Goal: Transaction & Acquisition: Purchase product/service

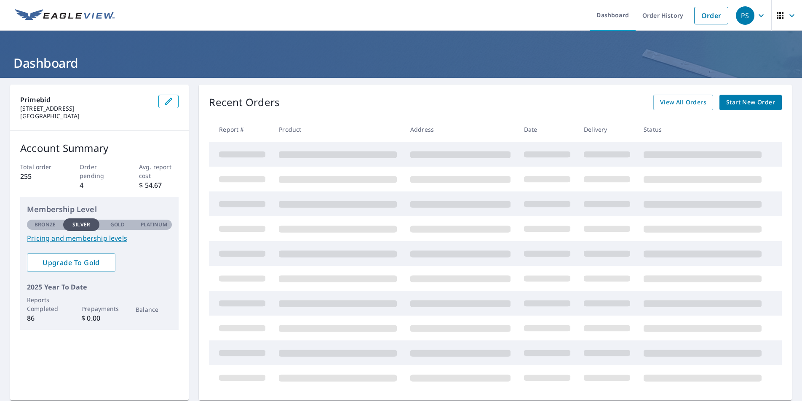
click at [501, 85] on div "Recent Orders View All Orders Start New Order Report # Product Address Date Del…" at bounding box center [495, 243] width 593 height 316
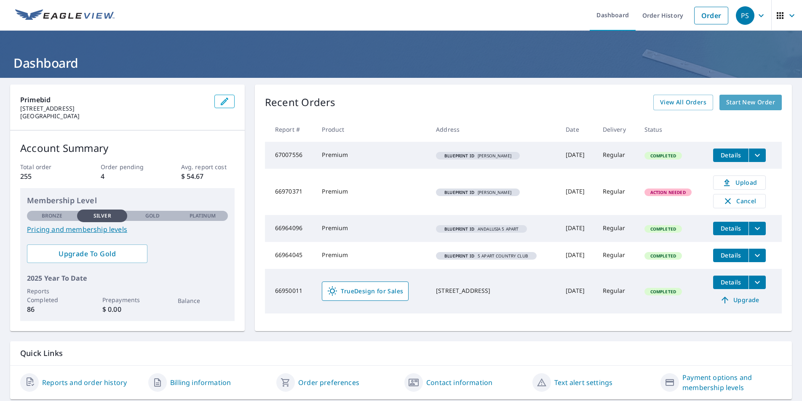
click at [743, 106] on span "Start New Order" at bounding box center [750, 102] width 49 height 11
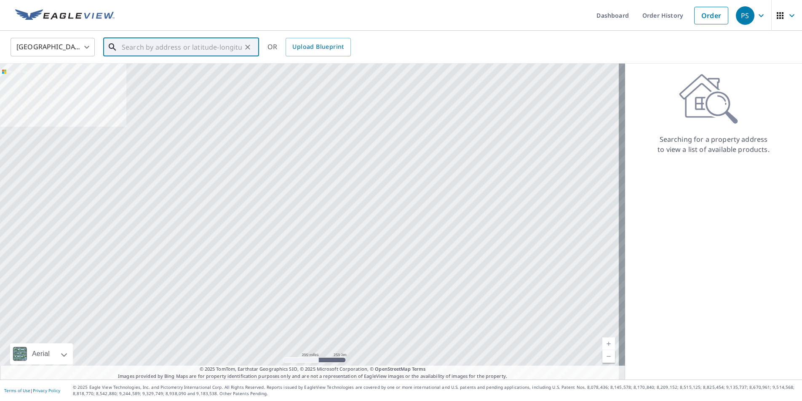
click at [144, 42] on input "text" at bounding box center [182, 47] width 120 height 24
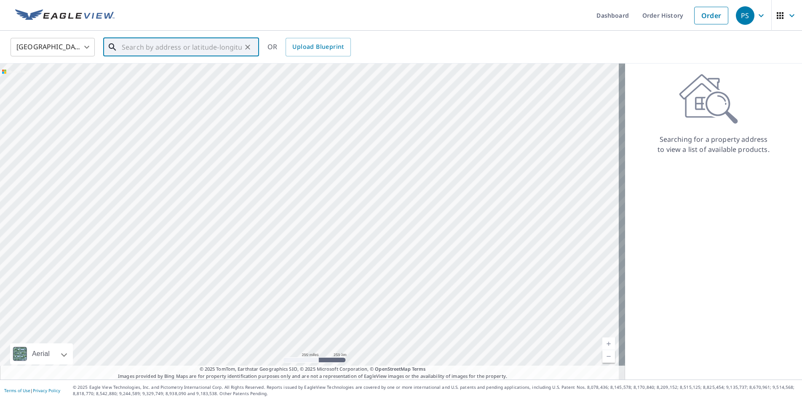
paste input "[STREET_ADDRESS]"
click at [198, 74] on span "[STREET_ADDRESS]" at bounding box center [186, 72] width 132 height 10
type input "[STREET_ADDRESS]"
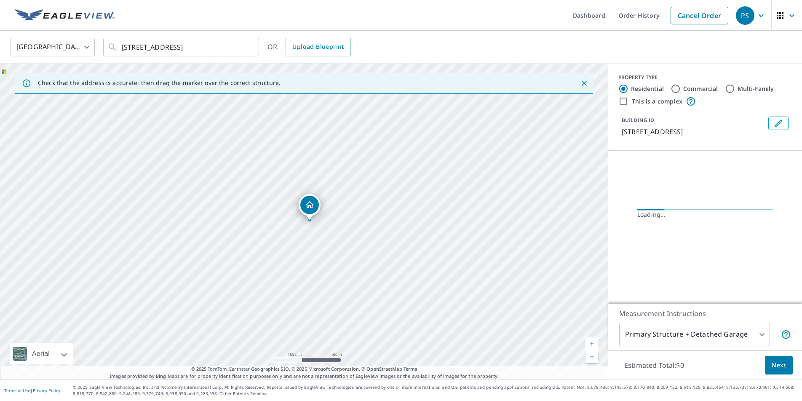
scroll to position [0, 0]
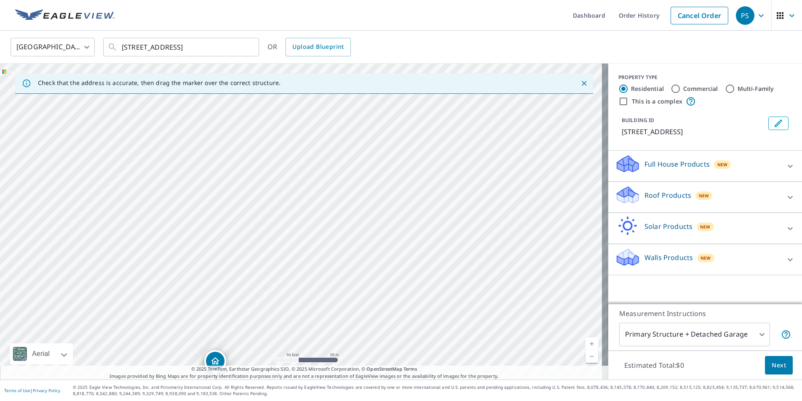
drag, startPoint x: 333, startPoint y: 220, endPoint x: 368, endPoint y: 3, distance: 219.8
click at [369, 0] on html "PS PS Dashboard Order History Cancel Order PS [GEOGRAPHIC_DATA] [GEOGRAPHIC_DAT…" at bounding box center [401, 200] width 802 height 401
drag, startPoint x: 345, startPoint y: 200, endPoint x: 345, endPoint y: 190, distance: 9.7
click at [345, 194] on div "[STREET_ADDRESS]" at bounding box center [304, 222] width 608 height 316
drag, startPoint x: 321, startPoint y: 292, endPoint x: 350, endPoint y: 120, distance: 173.3
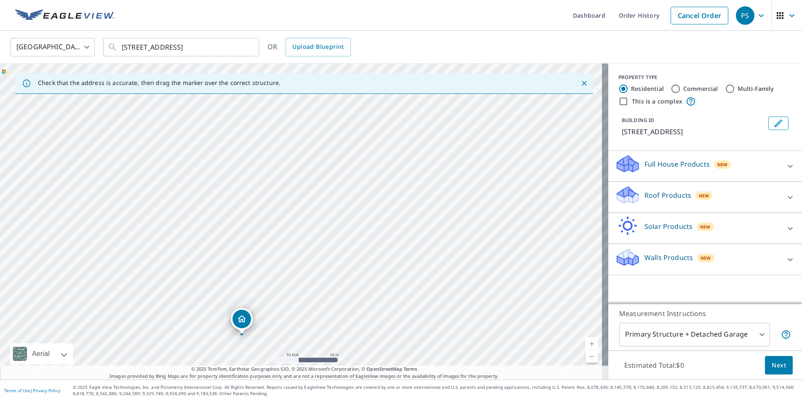
click at [350, 120] on div "[STREET_ADDRESS]" at bounding box center [304, 222] width 608 height 316
drag, startPoint x: 336, startPoint y: 276, endPoint x: 350, endPoint y: 179, distance: 97.5
click at [350, 180] on div "[STREET_ADDRESS]" at bounding box center [304, 222] width 608 height 316
drag, startPoint x: 337, startPoint y: 256, endPoint x: 375, endPoint y: 239, distance: 41.7
click at [375, 239] on div "[STREET_ADDRESS]" at bounding box center [304, 222] width 608 height 316
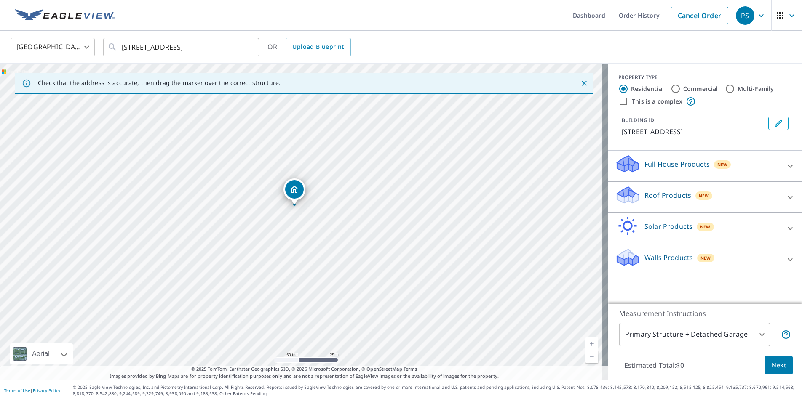
click at [678, 228] on p "Solar Products" at bounding box center [669, 227] width 48 height 10
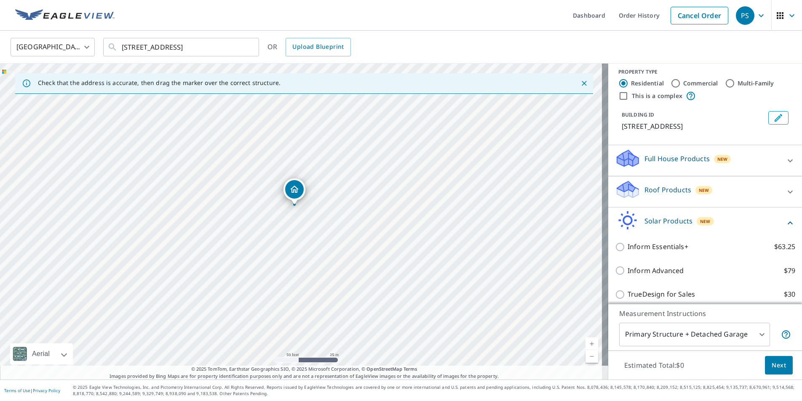
scroll to position [16, 0]
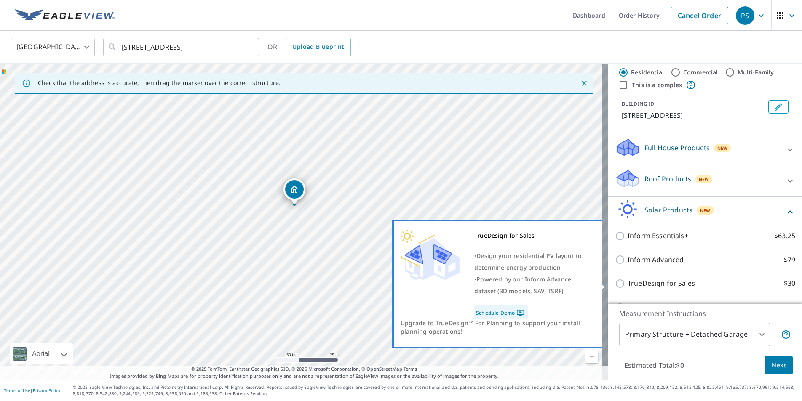
click at [640, 280] on p "TrueDesign for Sales" at bounding box center [661, 283] width 67 height 11
click at [628, 280] on input "TrueDesign for Sales $30" at bounding box center [621, 284] width 13 height 10
checkbox input "true"
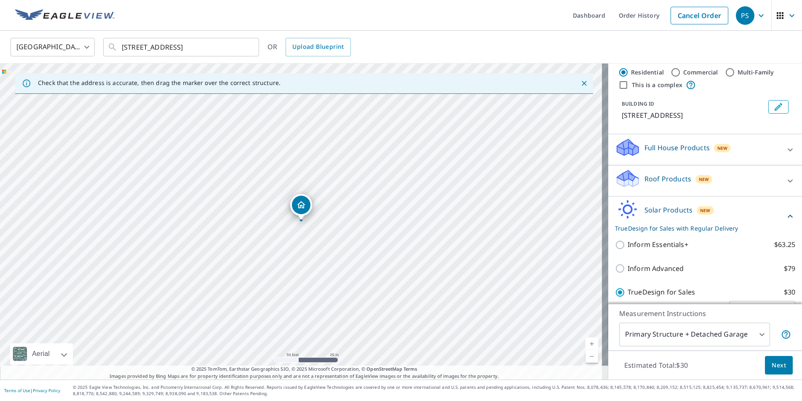
click at [772, 366] on span "Next" at bounding box center [779, 366] width 14 height 11
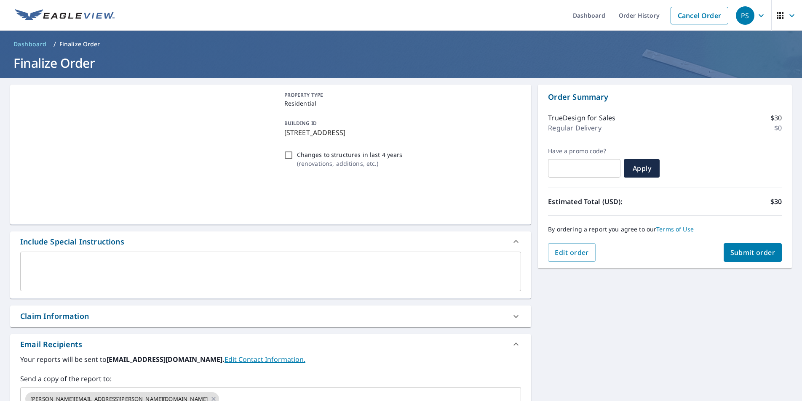
click at [724, 252] on button "Submit order" at bounding box center [753, 252] width 59 height 19
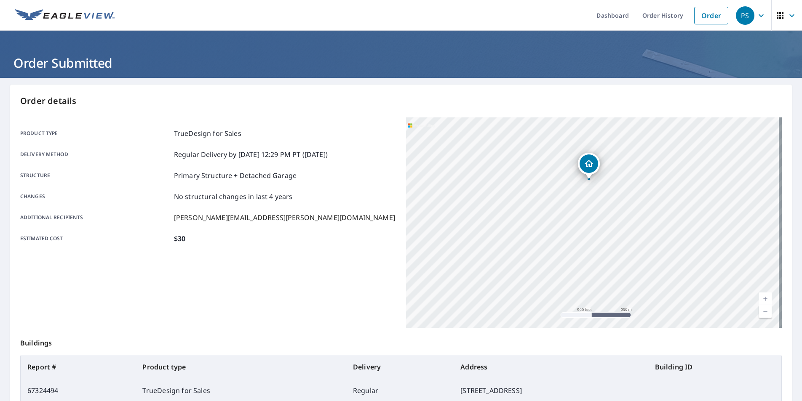
click at [348, 169] on div "Product type TrueDesign for Sales Delivery method Regular Delivery by [DATE] 12…" at bounding box center [208, 185] width 376 height 115
click at [74, 15] on img at bounding box center [64, 15] width 99 height 13
